Goal: Navigation & Orientation: Find specific page/section

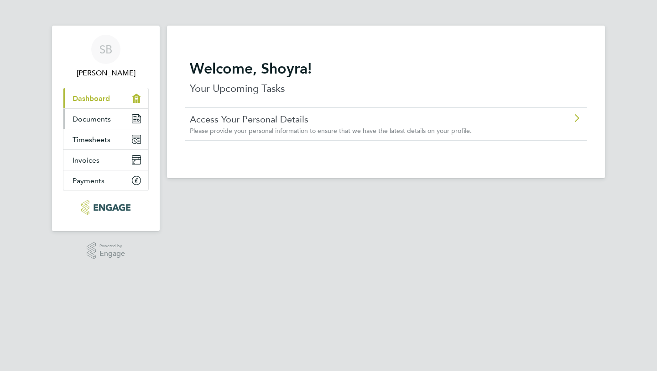
click at [104, 120] on span "Documents" at bounding box center [92, 119] width 38 height 9
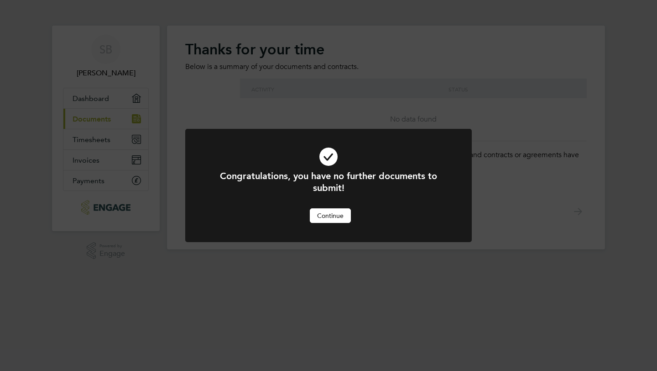
click at [320, 222] on button "Continue" at bounding box center [330, 215] width 41 height 15
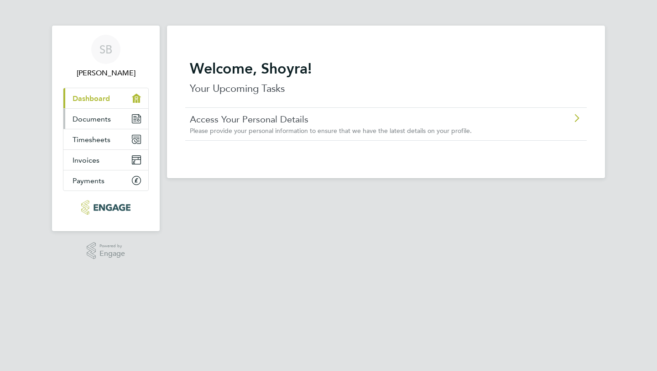
click at [104, 119] on span "Documents" at bounding box center [92, 119] width 38 height 9
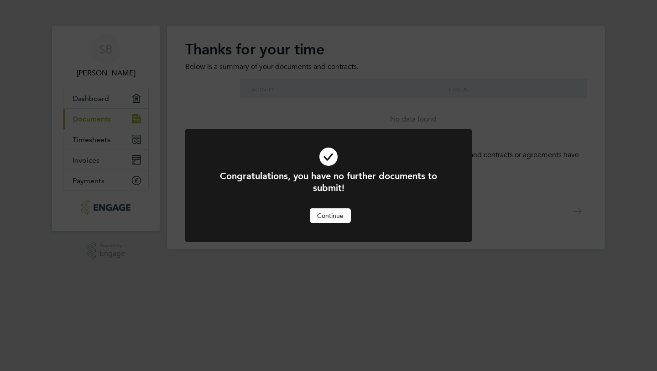
click at [332, 218] on button "Continue" at bounding box center [330, 215] width 41 height 15
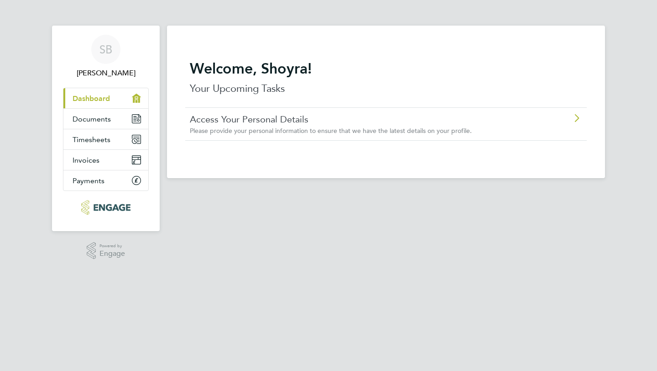
click at [100, 102] on span "Dashboard" at bounding box center [91, 98] width 37 height 9
click at [101, 210] on img "Main navigation" at bounding box center [105, 207] width 49 height 15
